Goal: Transaction & Acquisition: Obtain resource

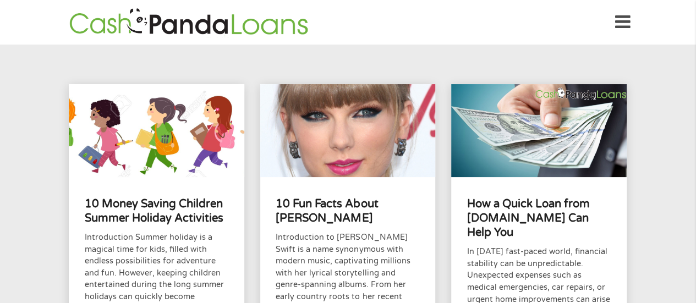
click at [613, 16] on div "Home Get Loan Offer How it works FAQs Blog Cash Loans Quick Loans Online Loans …" at bounding box center [348, 22] width 564 height 35
click at [619, 18] on icon at bounding box center [622, 22] width 15 height 27
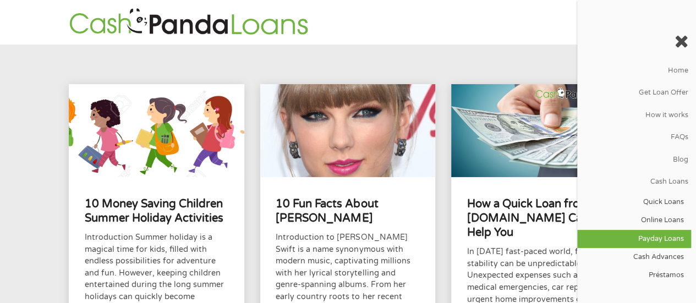
click at [660, 235] on link "Payday Loans" at bounding box center [634, 239] width 114 height 18
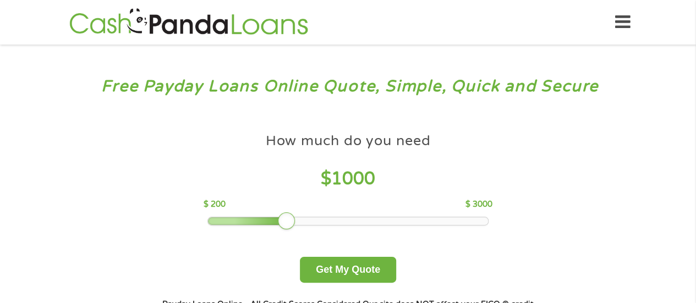
click at [631, 23] on header "Home Get Loan Offer How it works FAQs Blog Cash Loans Quick Loans Online Loans …" at bounding box center [348, 22] width 696 height 45
click at [627, 23] on icon at bounding box center [622, 22] width 15 height 27
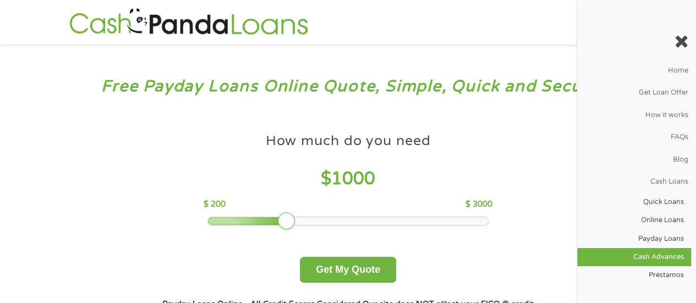
click at [655, 256] on link "Cash Advances" at bounding box center [634, 257] width 114 height 18
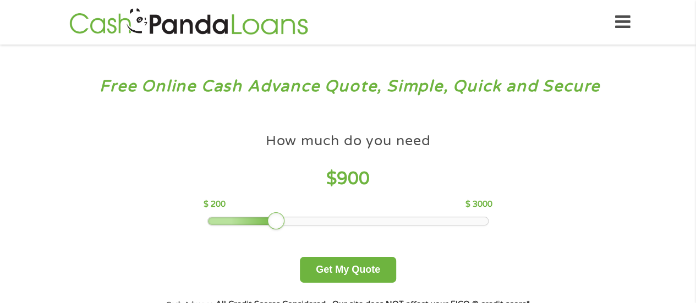
drag, startPoint x: 276, startPoint y: 217, endPoint x: 215, endPoint y: 224, distance: 61.4
click at [215, 224] on div at bounding box center [243, 221] width 70 height 8
drag, startPoint x: 274, startPoint y: 223, endPoint x: 193, endPoint y: 216, distance: 81.2
click at [193, 216] on div "How much do you need $ 200 $ 200 $ 3000 Get My Quote" at bounding box center [347, 205] width 385 height 155
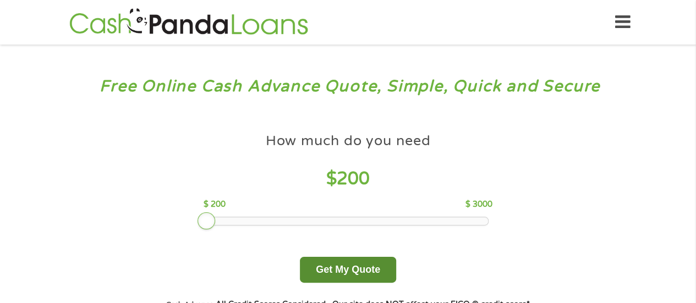
click at [319, 269] on button "Get My Quote" at bounding box center [348, 270] width 96 height 26
